Goal: Information Seeking & Learning: Find specific fact

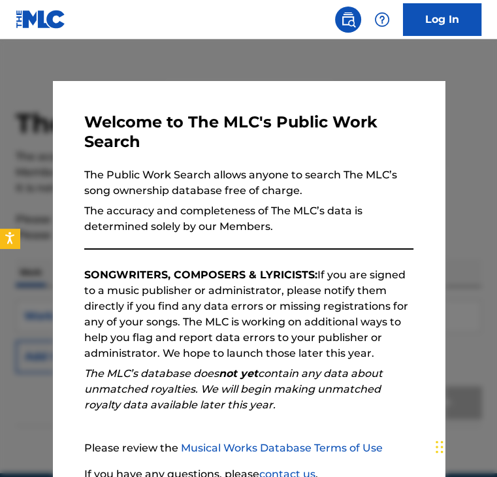
scroll to position [114, 0]
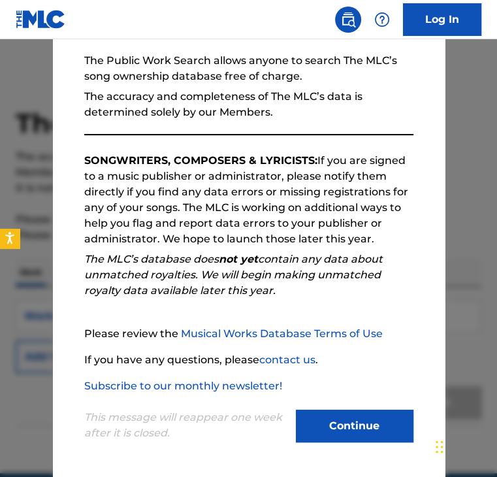
click at [343, 410] on button "Continue" at bounding box center [355, 426] width 118 height 33
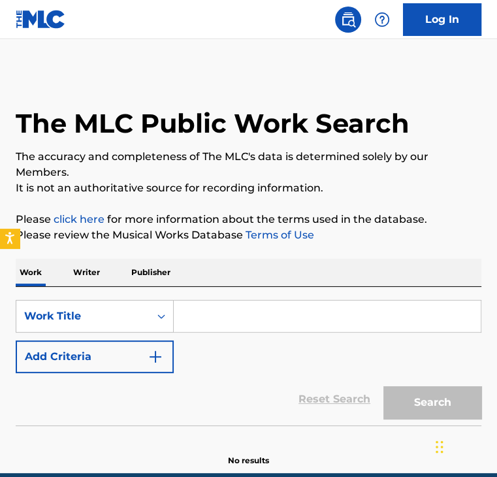
click at [209, 312] on input "Search Form" at bounding box center [327, 316] width 307 height 31
paste input "EA5AE6"
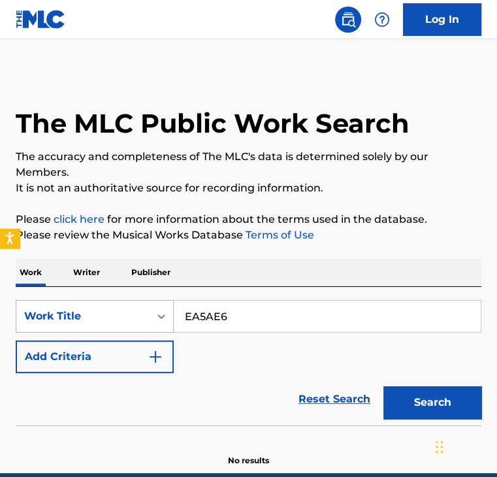
type input "EA5AE6"
click at [65, 316] on div "Work Title" at bounding box center [95, 316] width 158 height 33
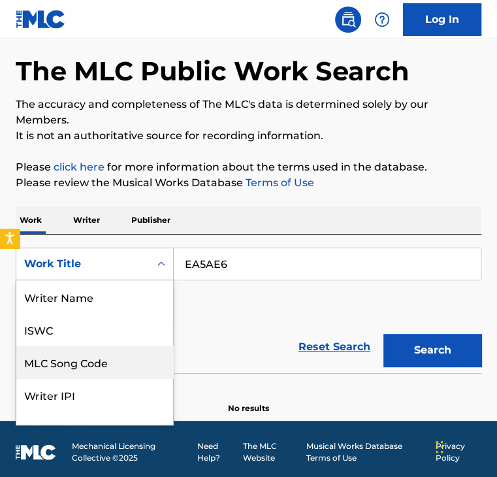
scroll to position [65, 0]
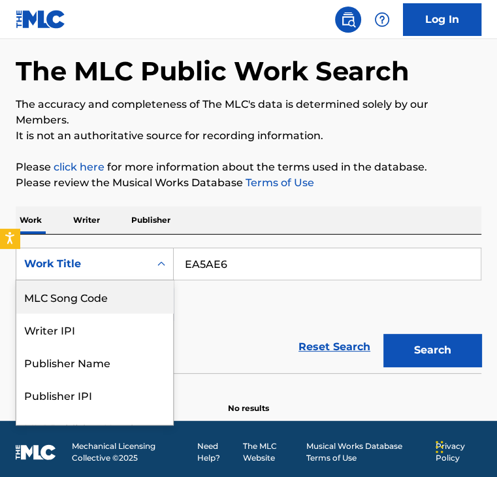
click at [76, 305] on div "MLC Song Code" at bounding box center [94, 296] width 157 height 33
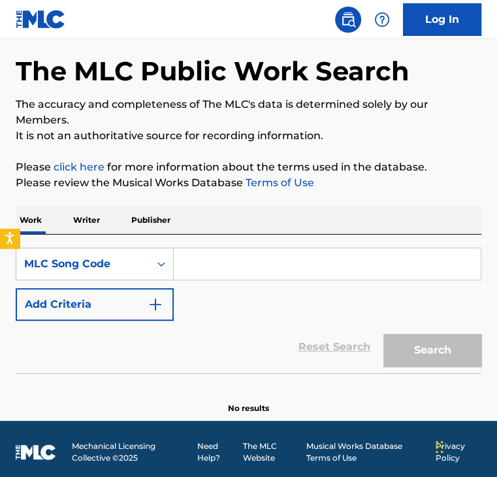
click at [199, 257] on input "Search Form" at bounding box center [327, 263] width 307 height 31
paste input "EA5AE6"
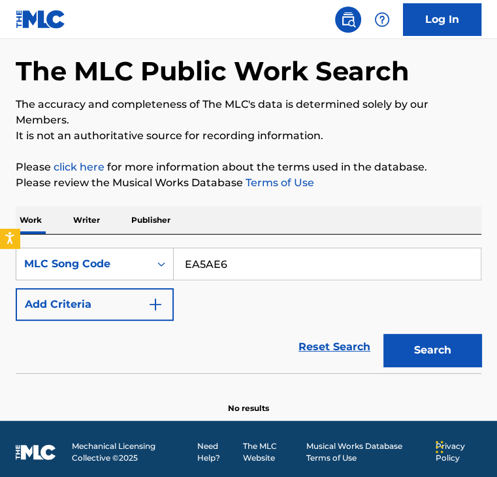
type input "EA5AE6"
click at [440, 359] on button "Search" at bounding box center [433, 350] width 98 height 33
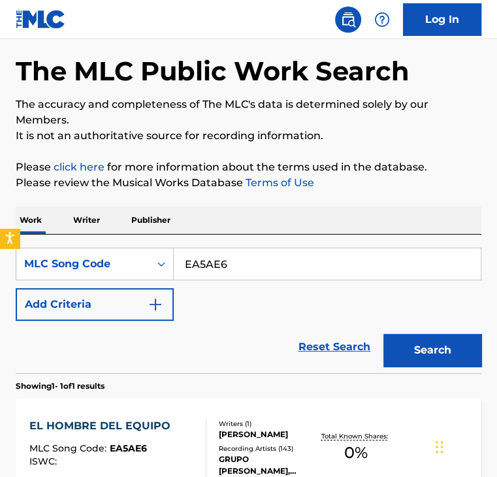
scroll to position [203, 0]
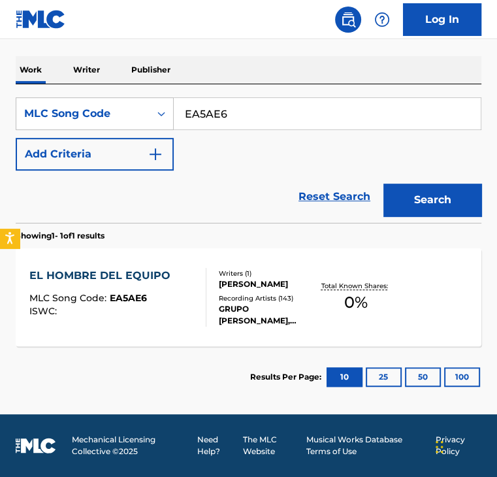
click at [108, 271] on div "EL HOMBRE DEL EQUIPO" at bounding box center [103, 276] width 148 height 16
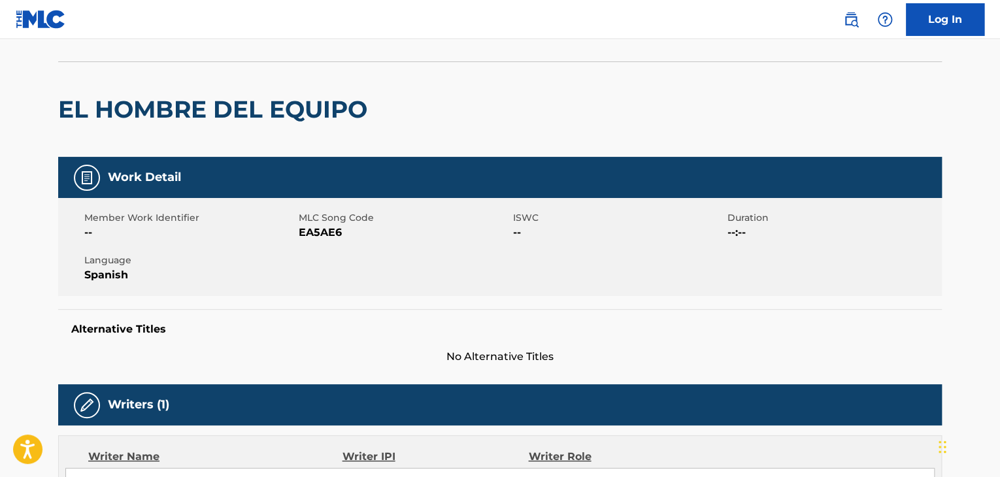
scroll to position [31, 0]
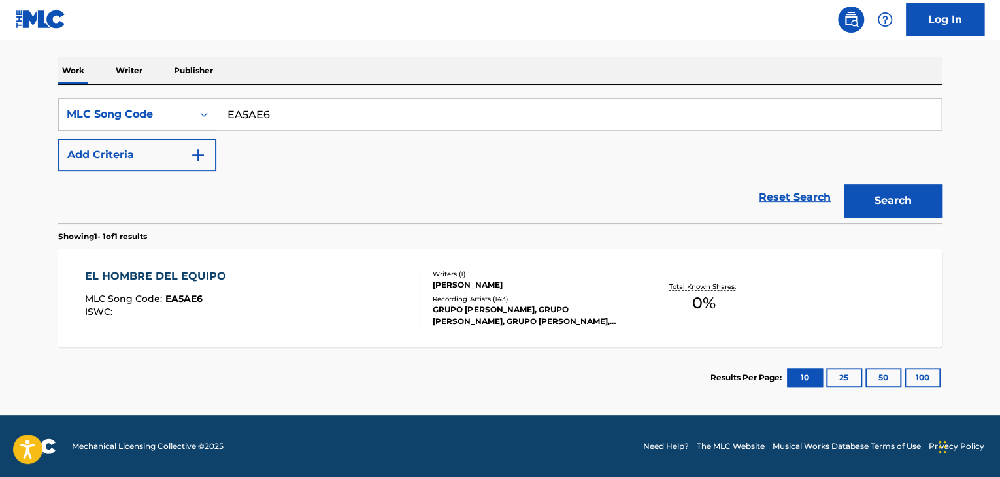
scroll to position [193, 0]
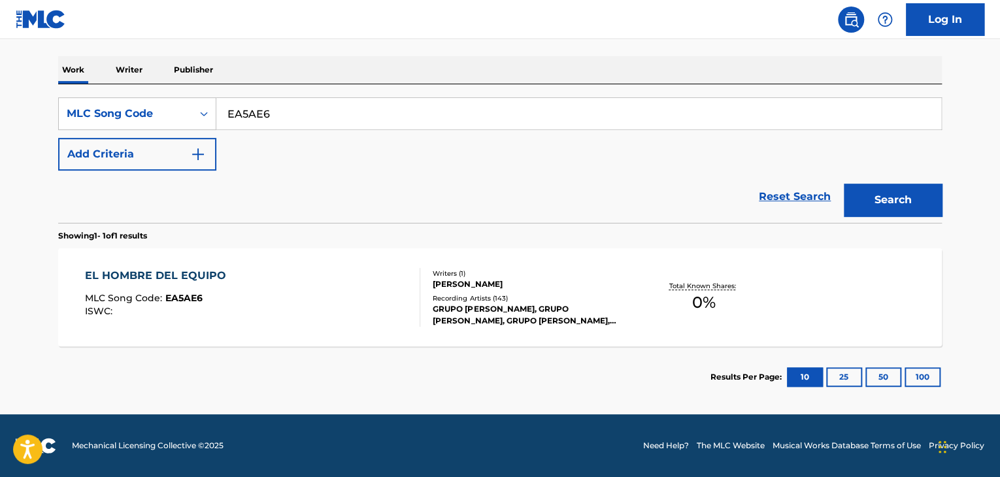
click at [157, 280] on div "EL HOMBRE DEL EQUIPO" at bounding box center [159, 276] width 148 height 16
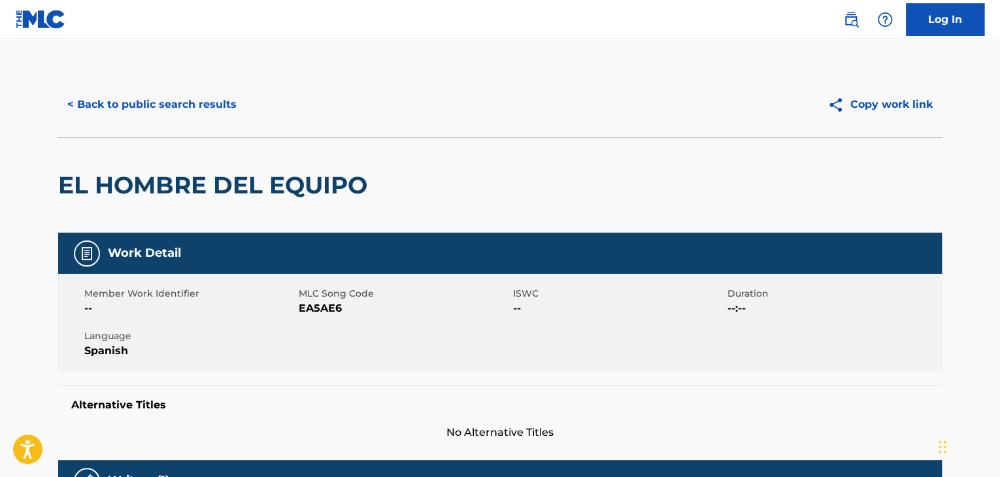
click at [208, 97] on button "< Back to public search results" at bounding box center [152, 104] width 188 height 33
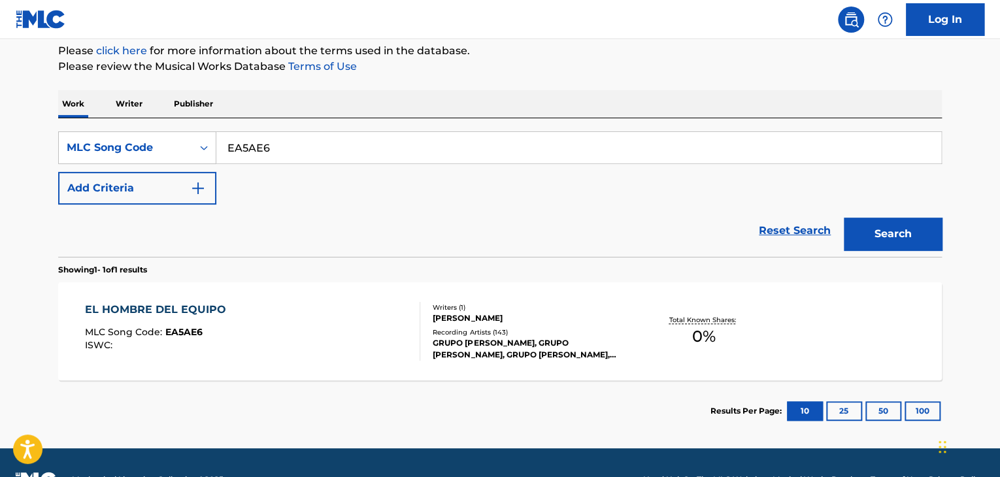
click at [287, 151] on input "EA5AE6" at bounding box center [578, 147] width 725 height 31
paste input "TE1KZY"
type input "TE1KZY"
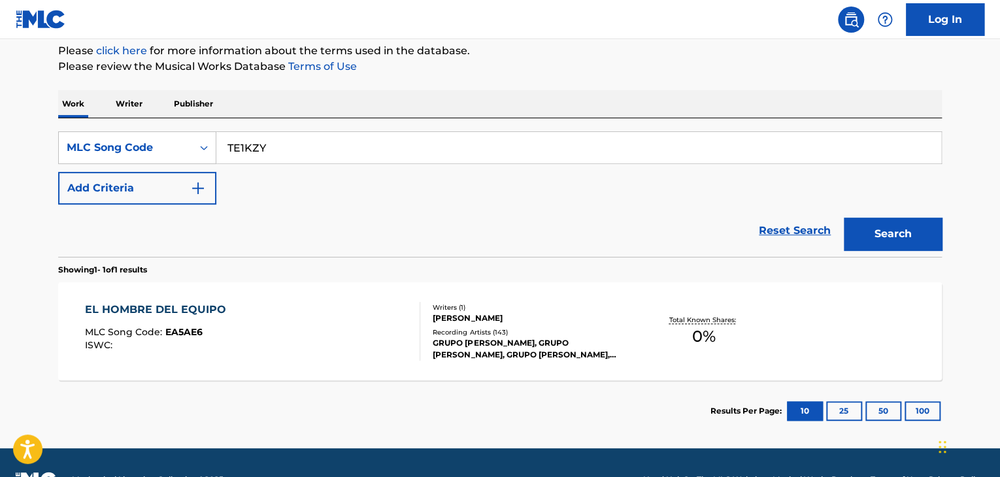
click at [497, 218] on button "Search" at bounding box center [893, 234] width 98 height 33
click at [228, 312] on div "THE FLOOR IS LAVA SONG FOR KIDS" at bounding box center [189, 310] width 208 height 16
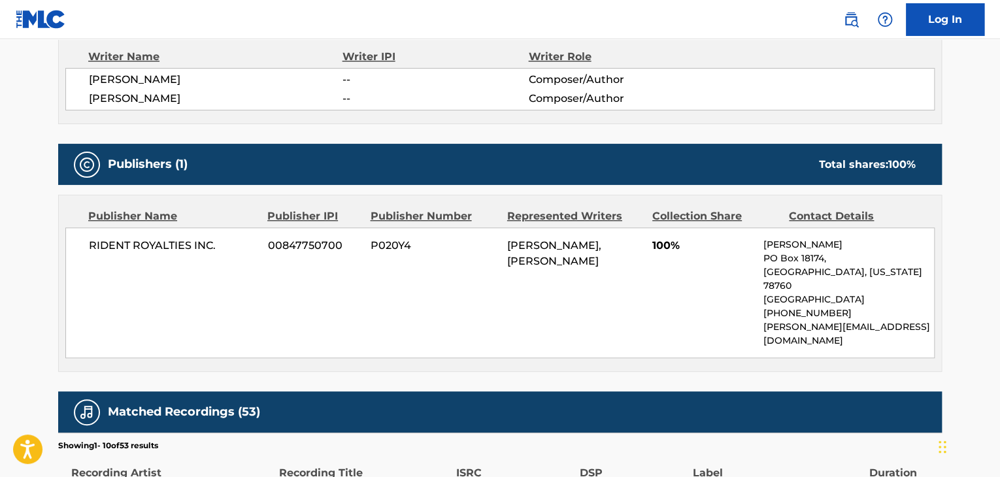
scroll to position [478, 0]
